Goal: Information Seeking & Learning: Find specific fact

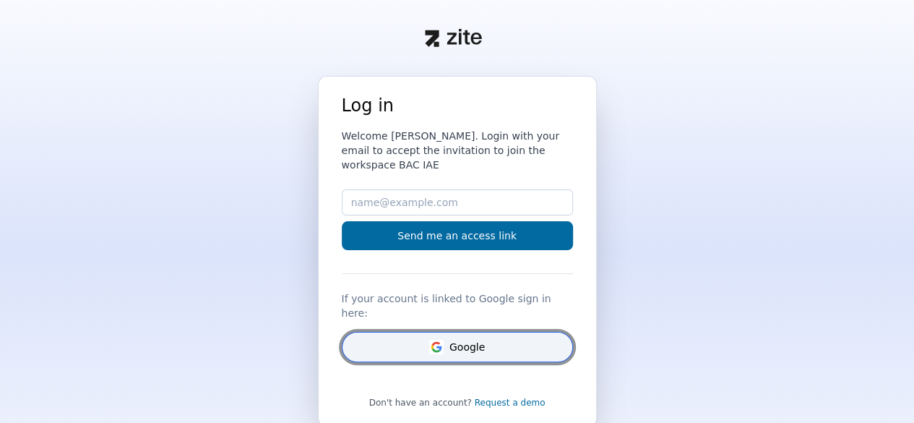
click at [451, 332] on button "Google" at bounding box center [457, 347] width 231 height 30
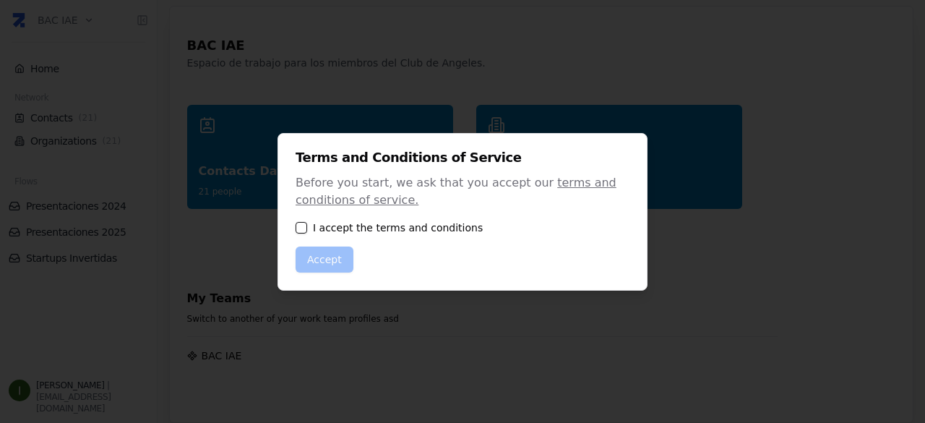
click at [295, 221] on div "Terms and Conditions of Service Before you start, we ask that you accept our te…" at bounding box center [463, 212] width 370 height 158
click at [300, 225] on button "button" at bounding box center [302, 228] width 12 height 12
click at [322, 262] on button "Accept" at bounding box center [325, 259] width 58 height 26
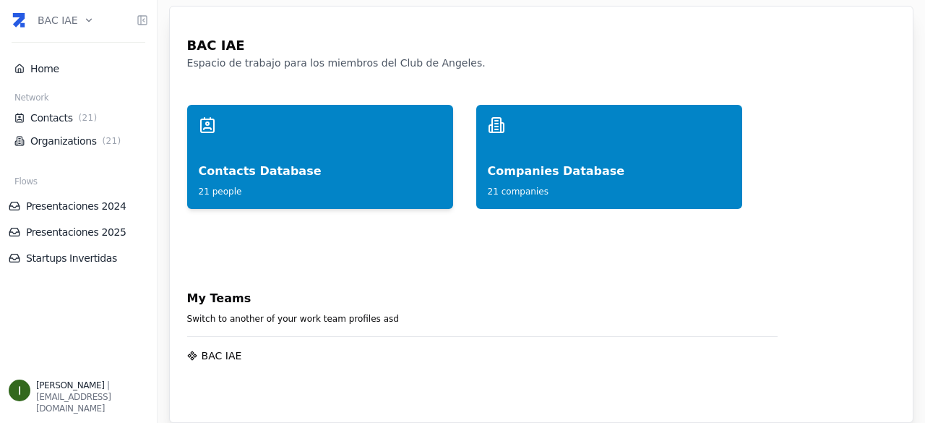
click at [276, 176] on div "Contacts Database" at bounding box center [320, 157] width 243 height 46
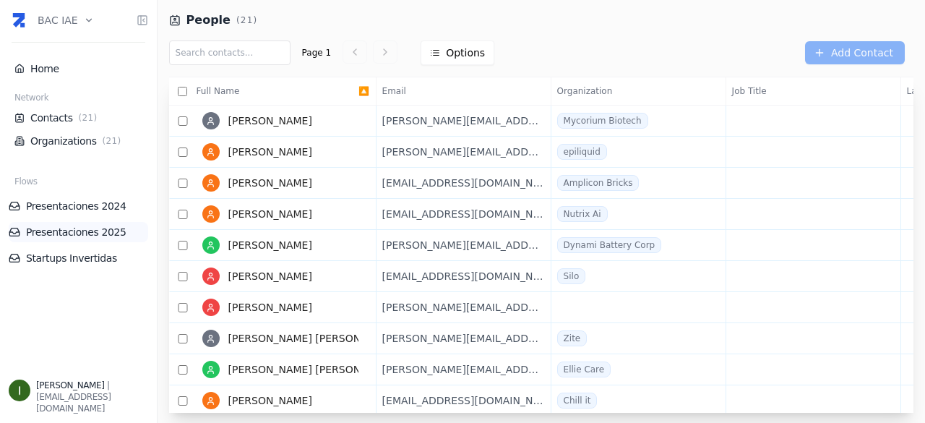
click at [82, 228] on link "Presentaciones 2025" at bounding box center [79, 232] width 140 height 14
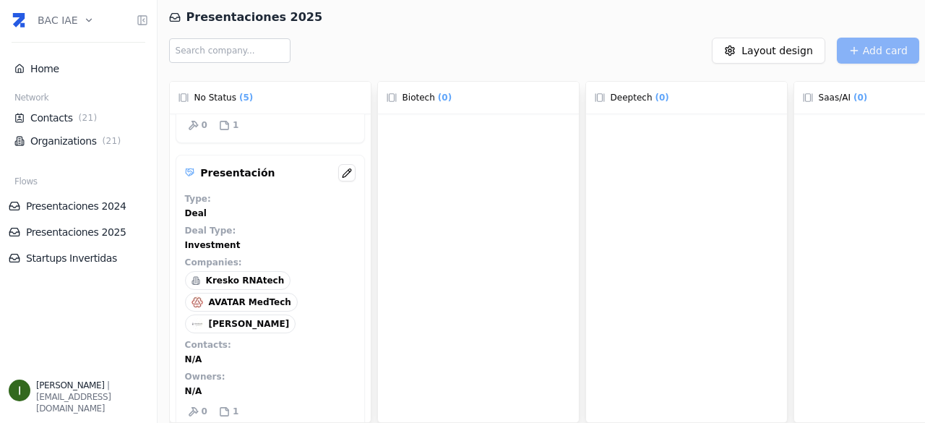
scroll to position [520, 0]
click at [92, 311] on div "Home Network Contacts ( 21 ) Organizations ( 21 ) Flows Presentaciones 2024 Pre…" at bounding box center [78, 203] width 157 height 335
click at [64, 142] on link "Organizations ( 21 )" at bounding box center [78, 141] width 128 height 14
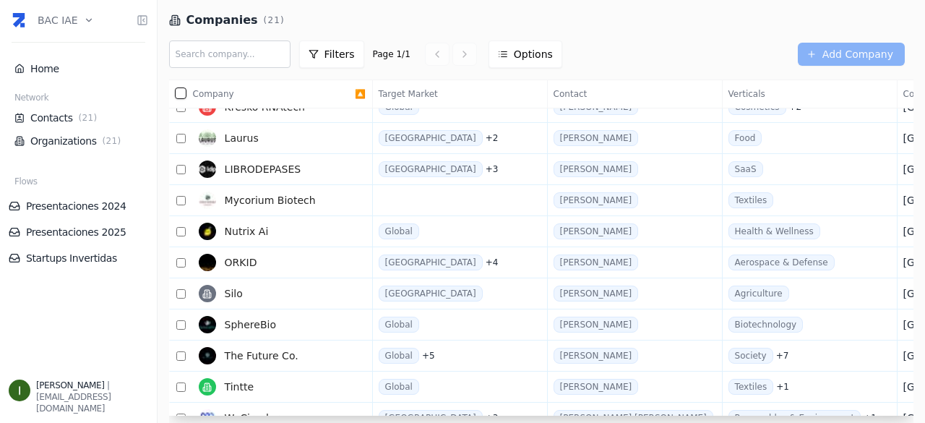
scroll to position [346, 0]
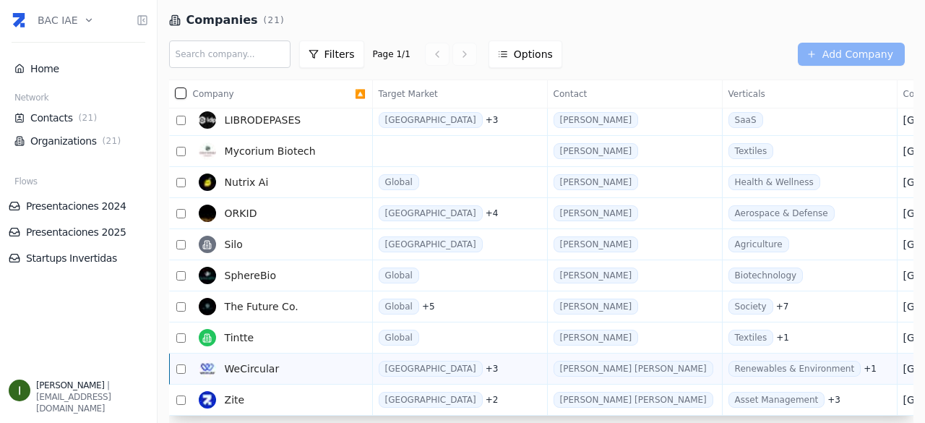
click at [244, 367] on span "WeCircular" at bounding box center [252, 368] width 55 height 14
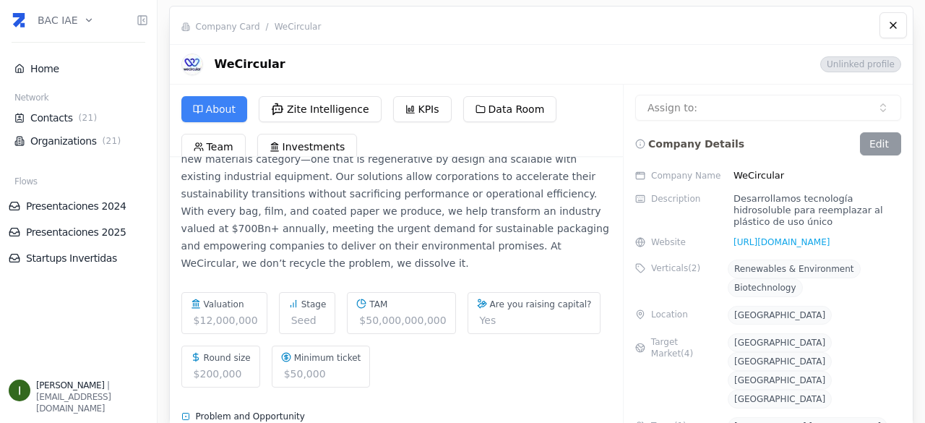
scroll to position [129, 0]
click at [779, 236] on link "http://wecircular.co" at bounding box center [779, 242] width 102 height 12
